Goal: Information Seeking & Learning: Learn about a topic

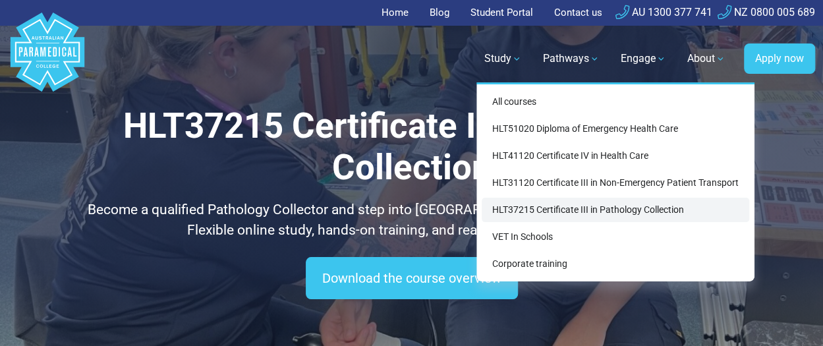
click at [521, 215] on link "HLT37215 Certificate III in Pathology Collection" at bounding box center [615, 210] width 267 height 24
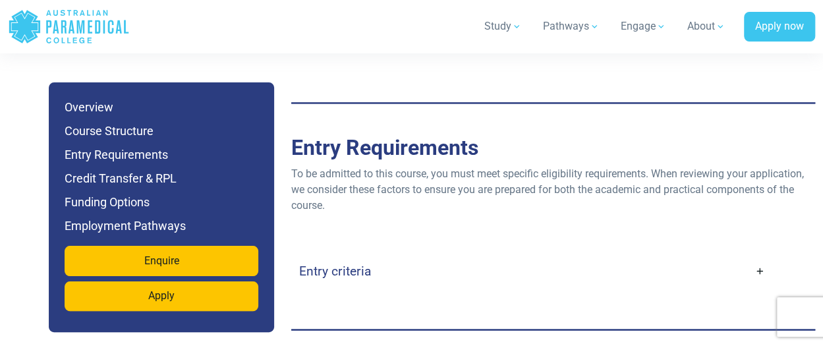
scroll to position [3514, 0]
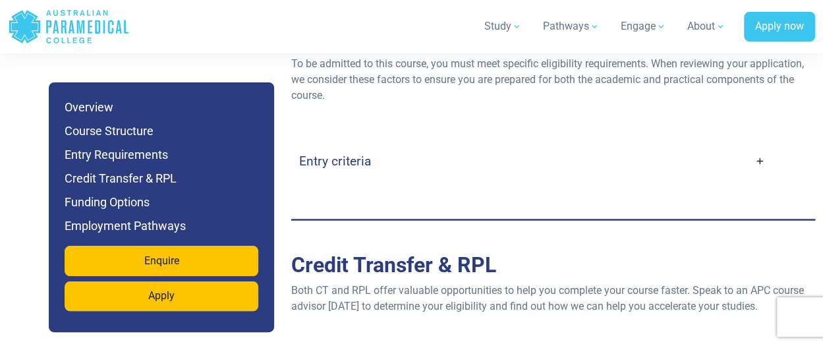
click at [761, 146] on link "Entry criteria" at bounding box center [532, 161] width 466 height 31
click at [760, 146] on link "Entry criteria" at bounding box center [532, 161] width 466 height 31
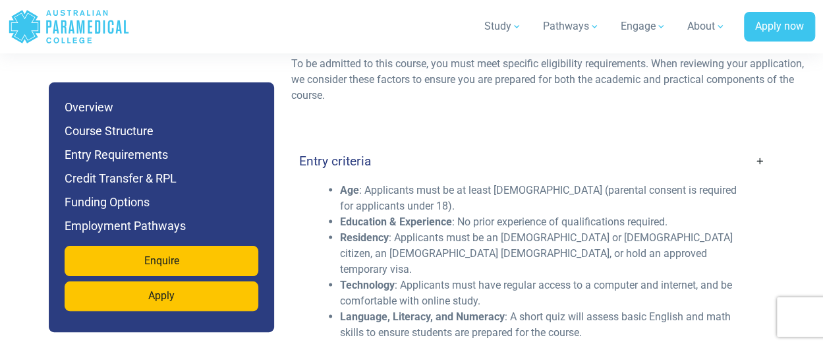
click at [553, 146] on link "Entry criteria" at bounding box center [532, 161] width 466 height 31
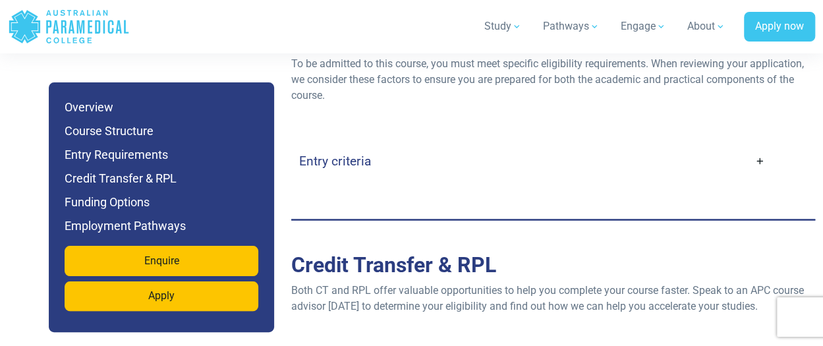
click at [553, 146] on link "Entry criteria" at bounding box center [532, 161] width 466 height 31
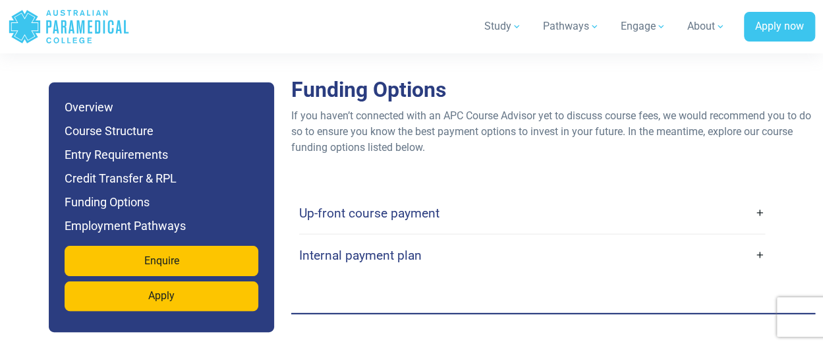
scroll to position [4392, 0]
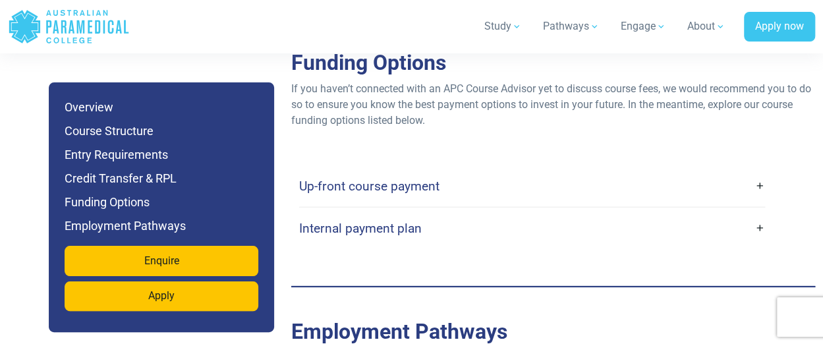
click at [758, 171] on link "Up-front course payment" at bounding box center [532, 186] width 466 height 31
click at [435, 179] on h4 "Up-front course payment" at bounding box center [369, 186] width 140 height 15
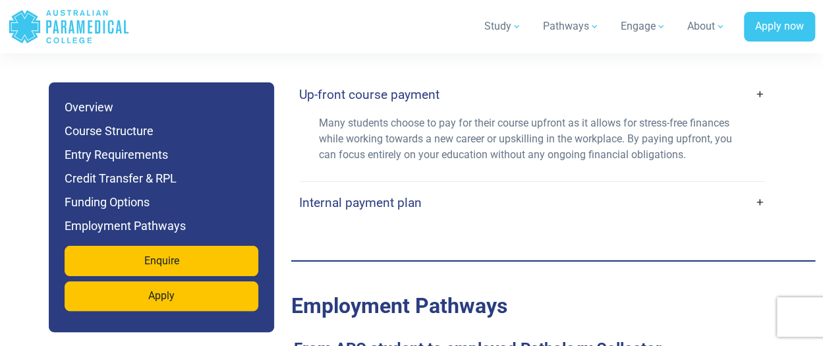
scroll to position [4502, 0]
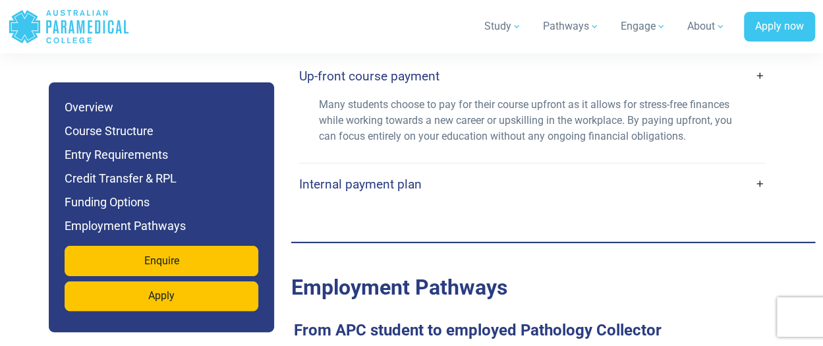
click at [427, 169] on link "Internal payment plan" at bounding box center [532, 184] width 466 height 31
click at [406, 177] on h4 "Internal payment plan" at bounding box center [360, 184] width 123 height 15
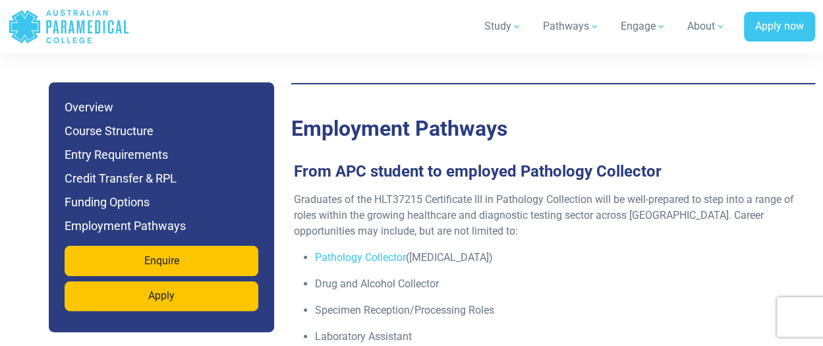
scroll to position [4831, 0]
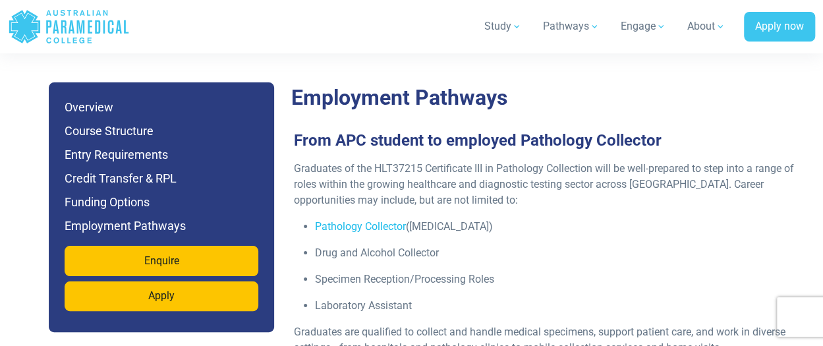
click at [368, 220] on link "Pathology Collector" at bounding box center [360, 226] width 91 height 13
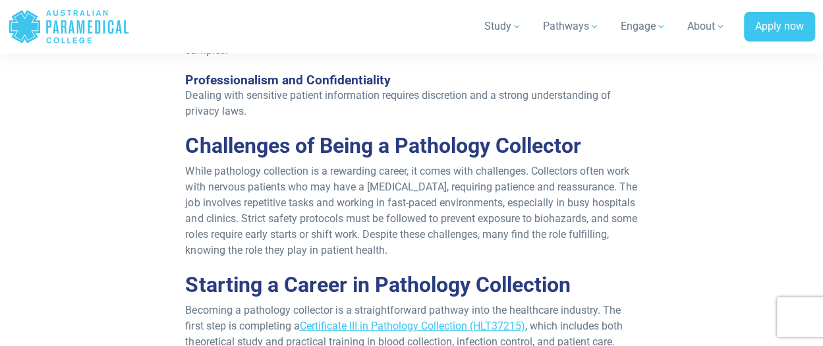
scroll to position [1756, 0]
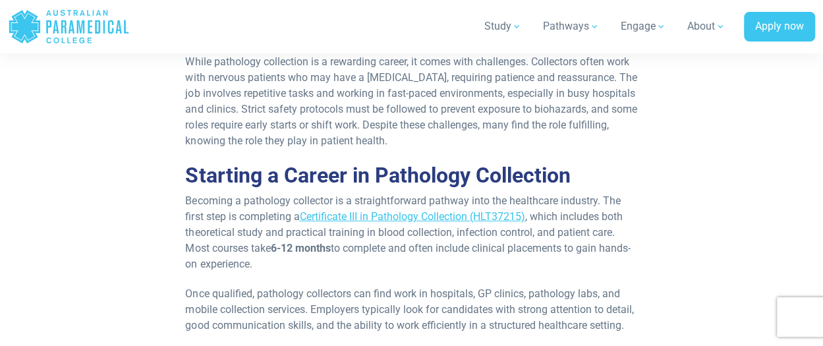
click at [420, 225] on p "Becoming a pathology collector is a straightforward pathway into the healthcare…" at bounding box center [411, 232] width 452 height 79
click at [412, 212] on link "Certificate III in Pathology Collection (HLT37215)" at bounding box center [411, 216] width 225 height 13
